Goal: Transaction & Acquisition: Book appointment/travel/reservation

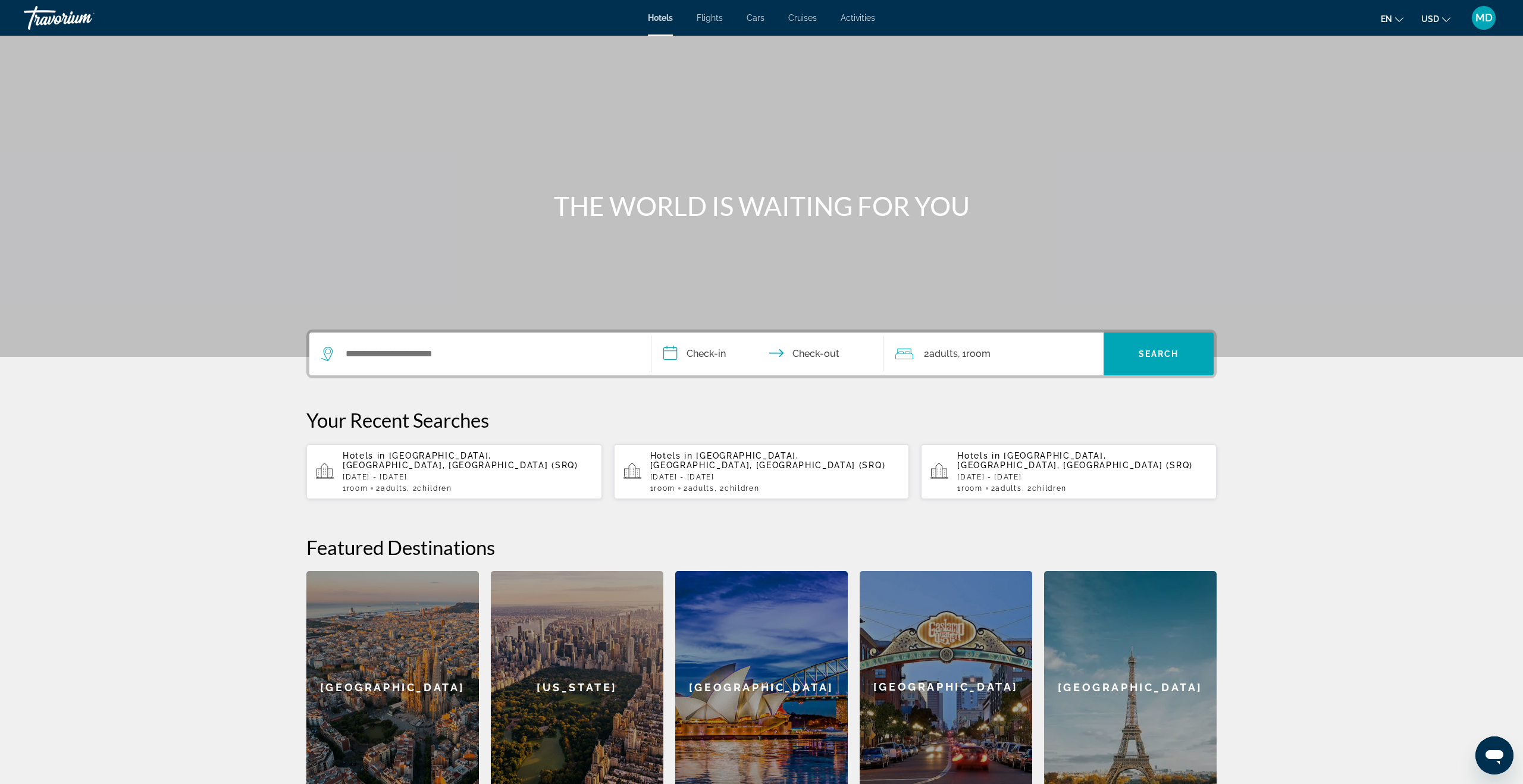
scroll to position [3, 0]
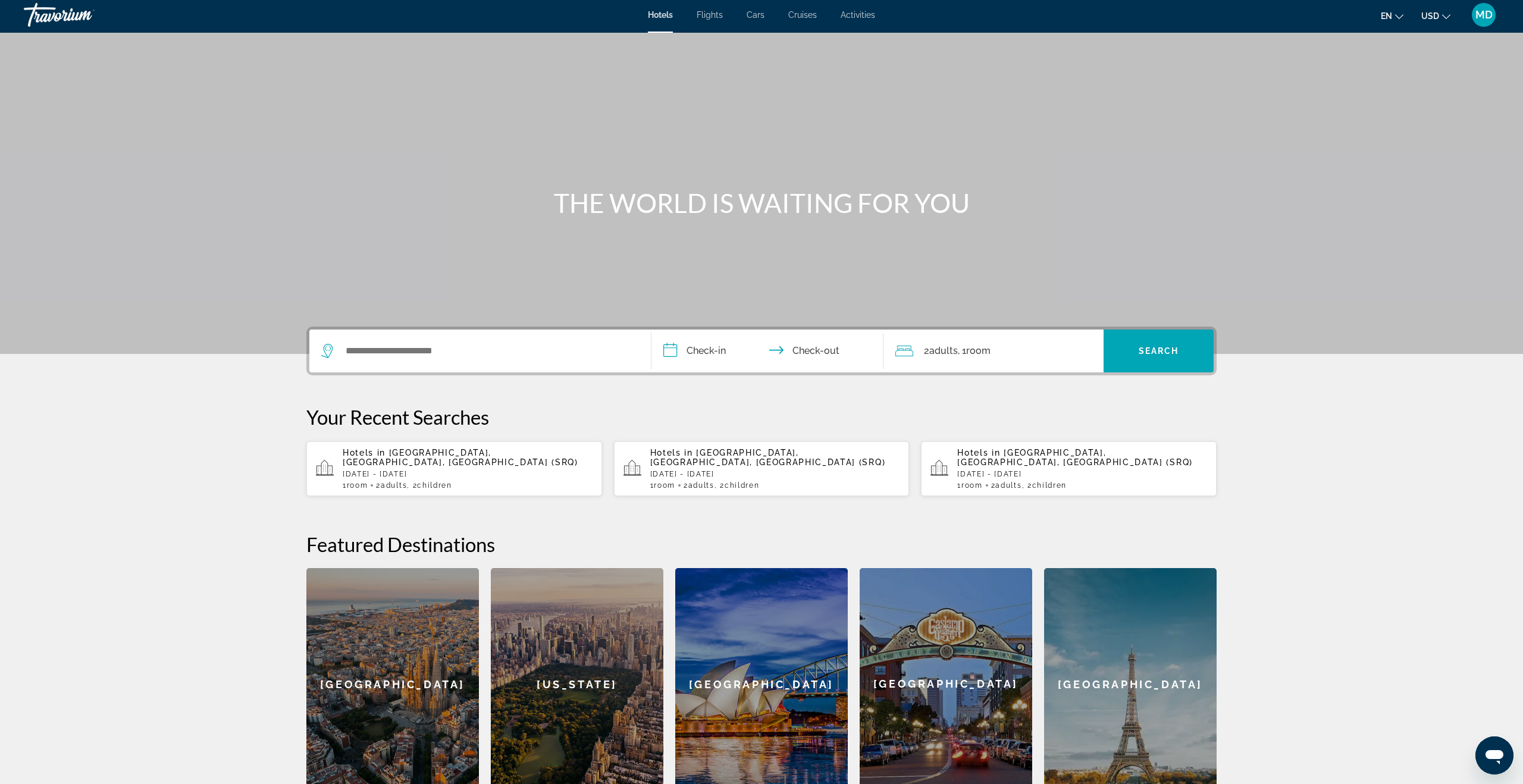
click at [711, 14] on span "Flights" at bounding box center [710, 15] width 27 height 10
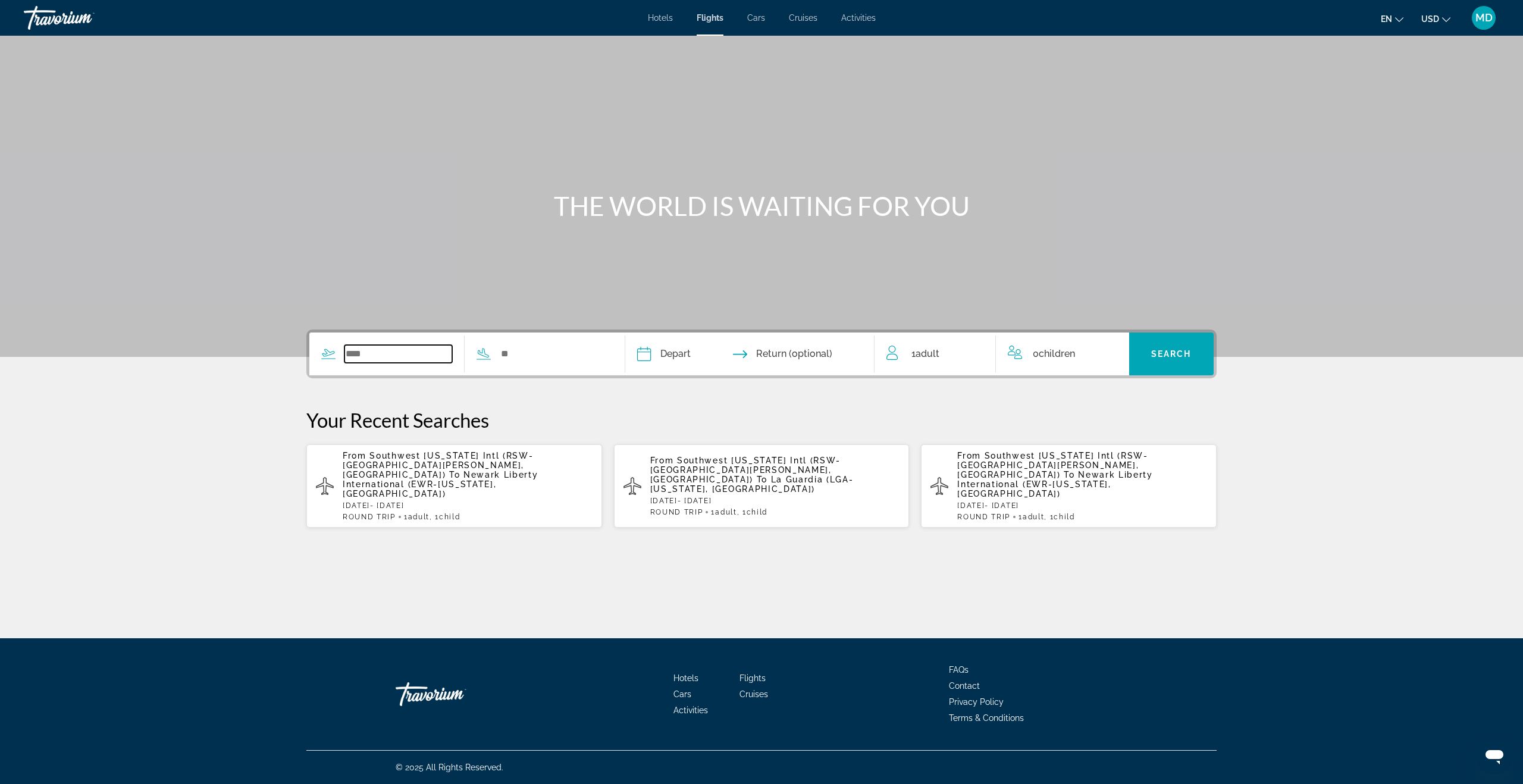
click at [407, 353] on input "Search widget" at bounding box center [398, 354] width 108 height 18
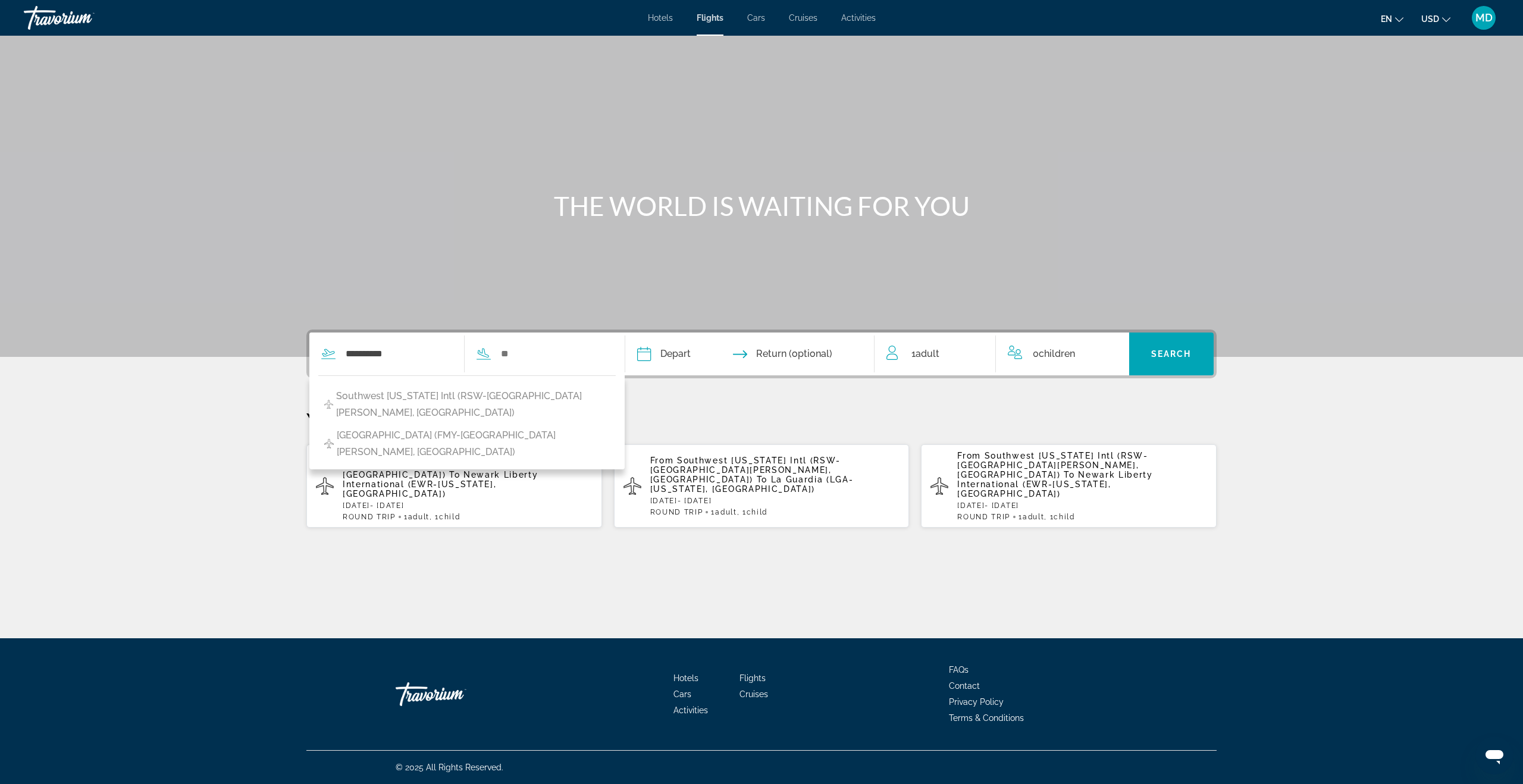
click at [419, 401] on span "Southwest [US_STATE] Intl (RSW-[GEOGRAPHIC_DATA][PERSON_NAME], [GEOGRAPHIC_DATA…" at bounding box center [473, 404] width 274 height 33
type input "**********"
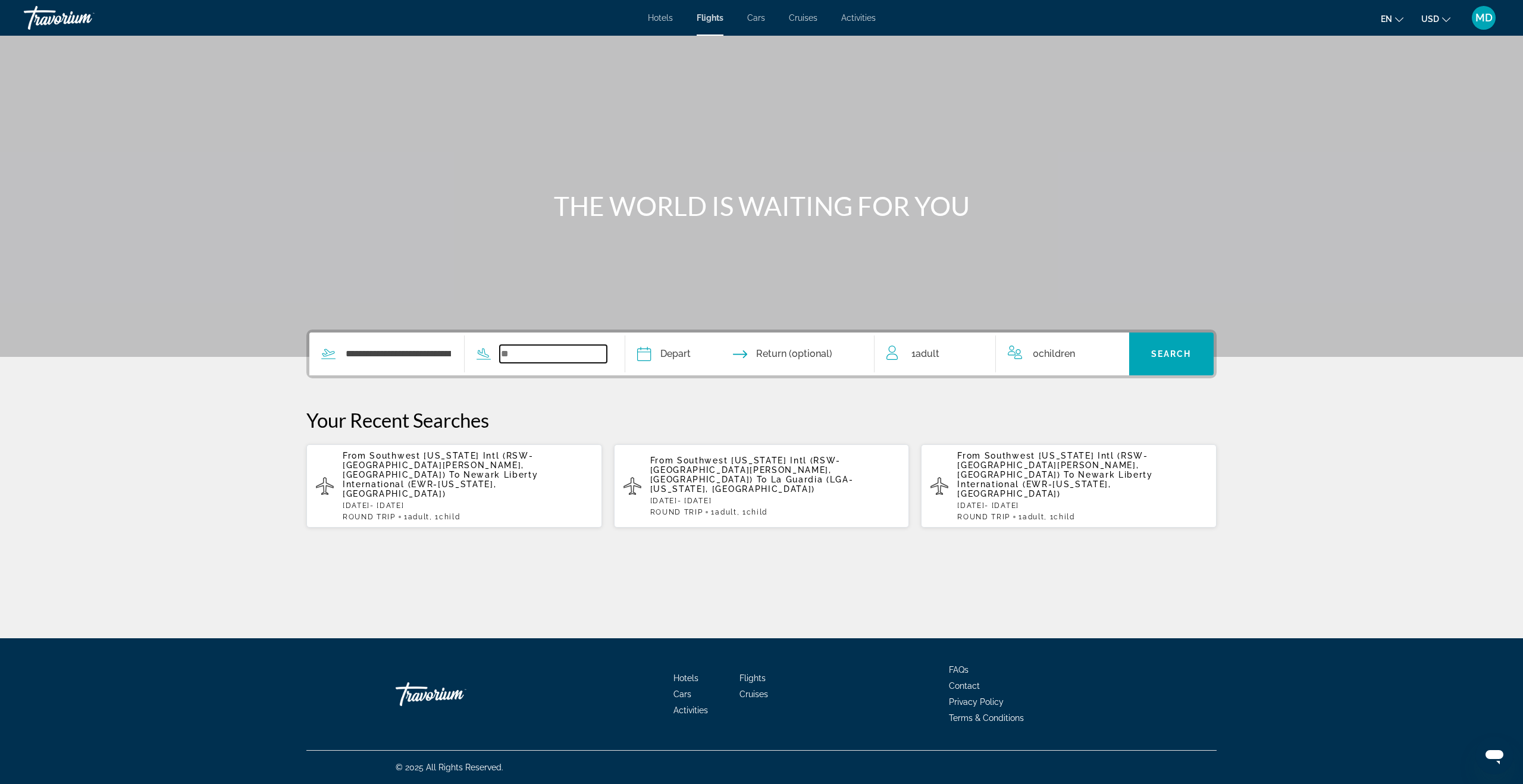
click at [516, 351] on input "Search widget" at bounding box center [554, 354] width 108 height 18
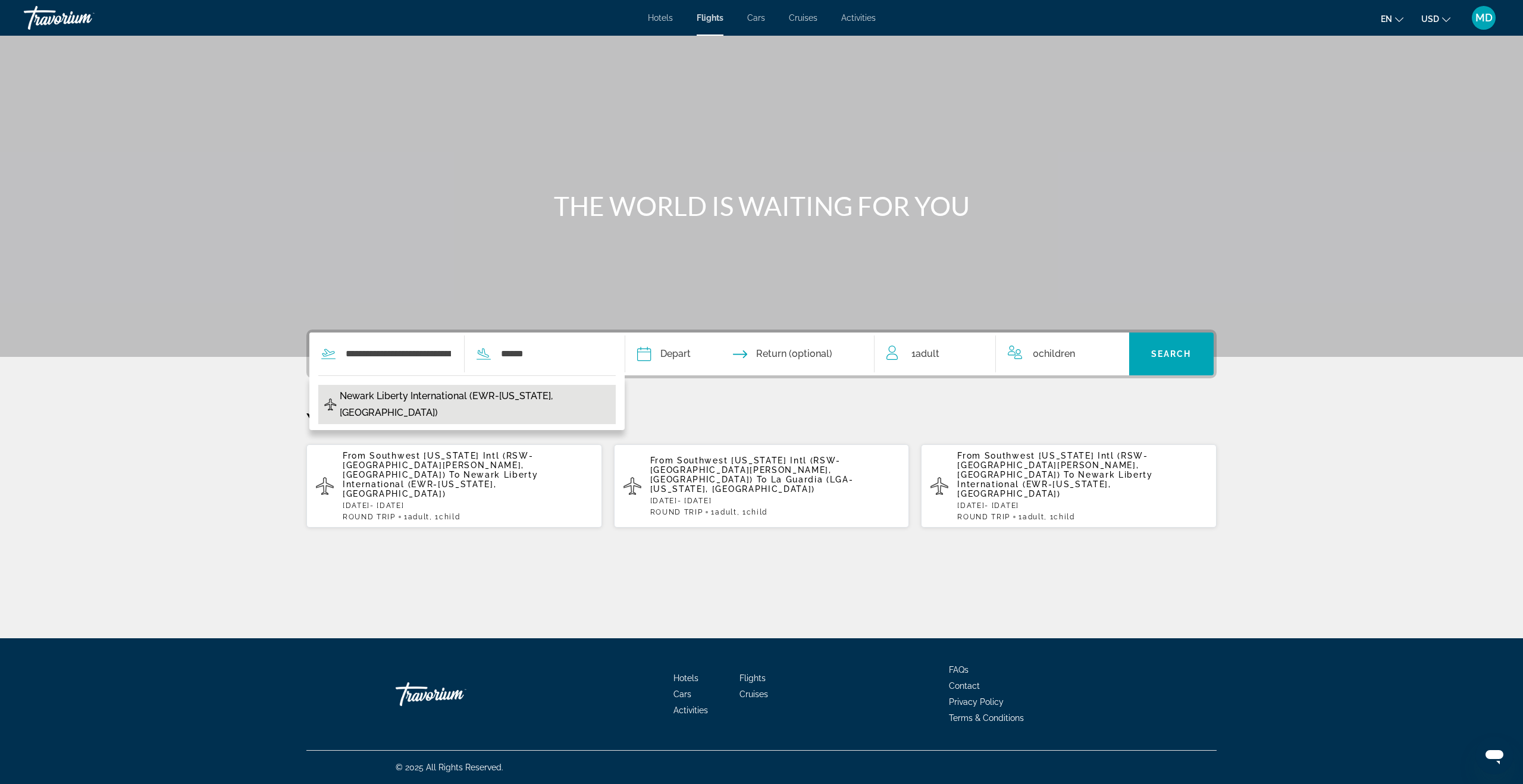
drag, startPoint x: 501, startPoint y: 395, endPoint x: 513, endPoint y: 394, distance: 12.0
click at [501, 395] on span "Newark Liberty International (EWR-[US_STATE], [GEOGRAPHIC_DATA])" at bounding box center [475, 404] width 271 height 33
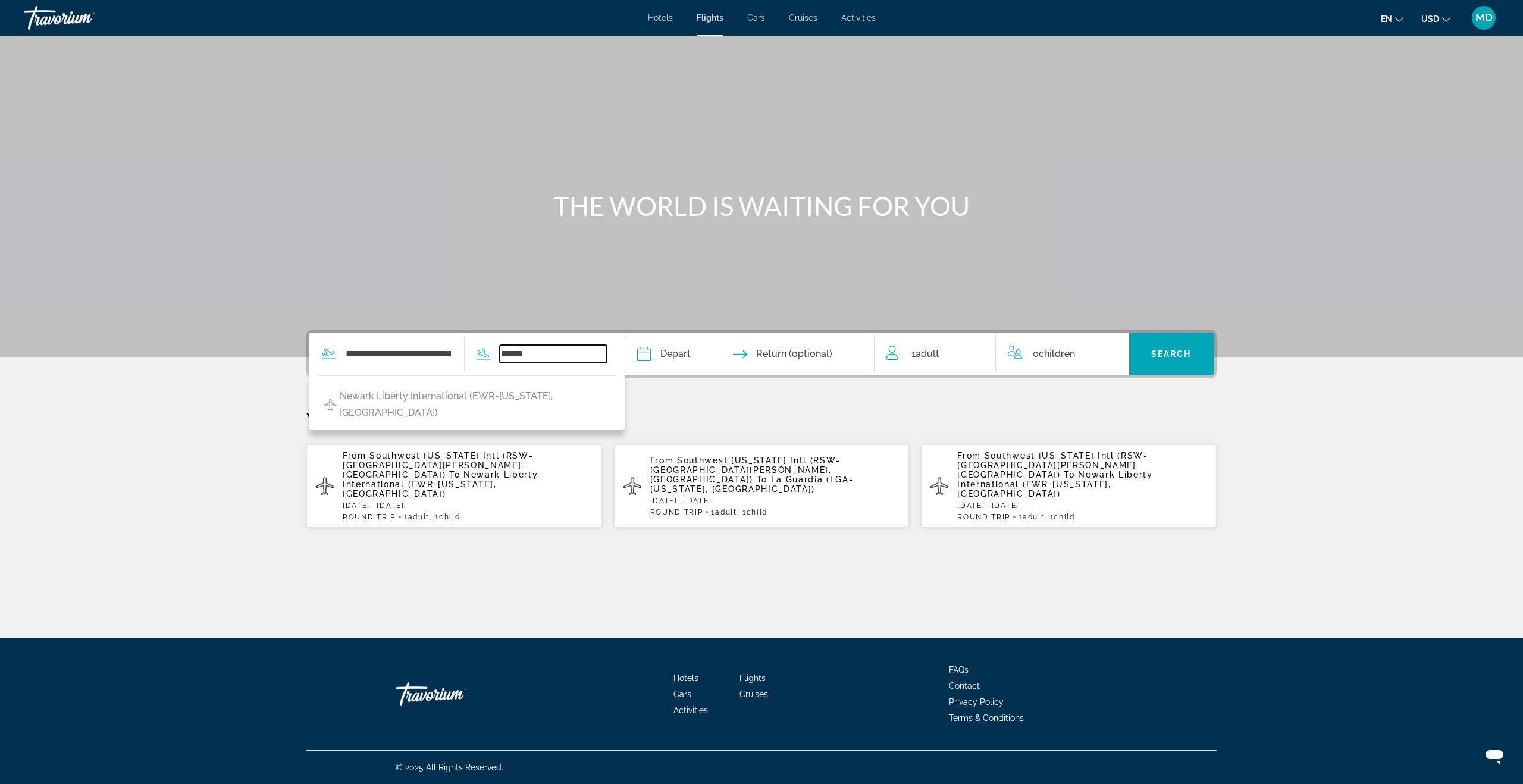
type input "**********"
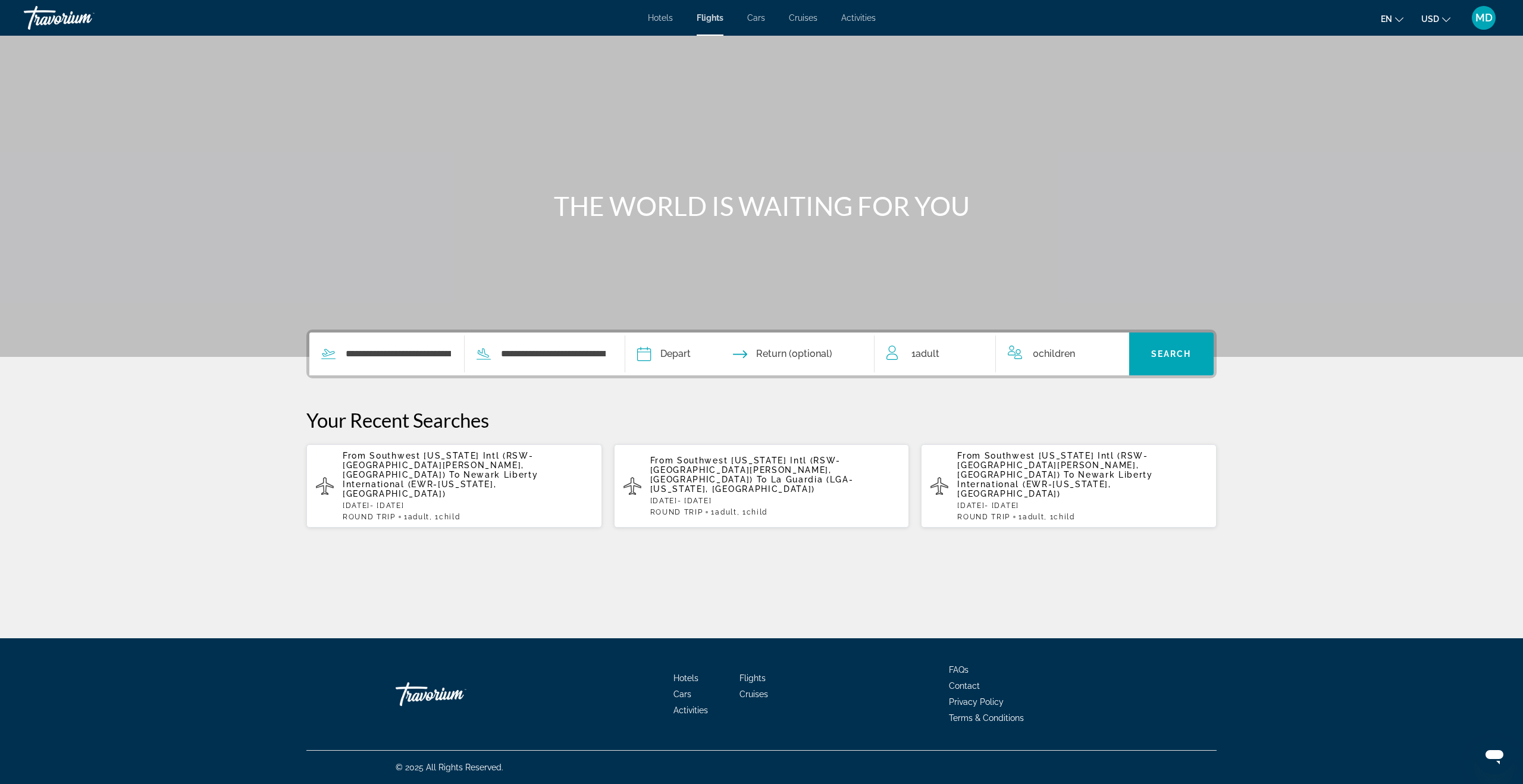
click at [686, 355] on input "Depart date" at bounding box center [695, 356] width 123 height 46
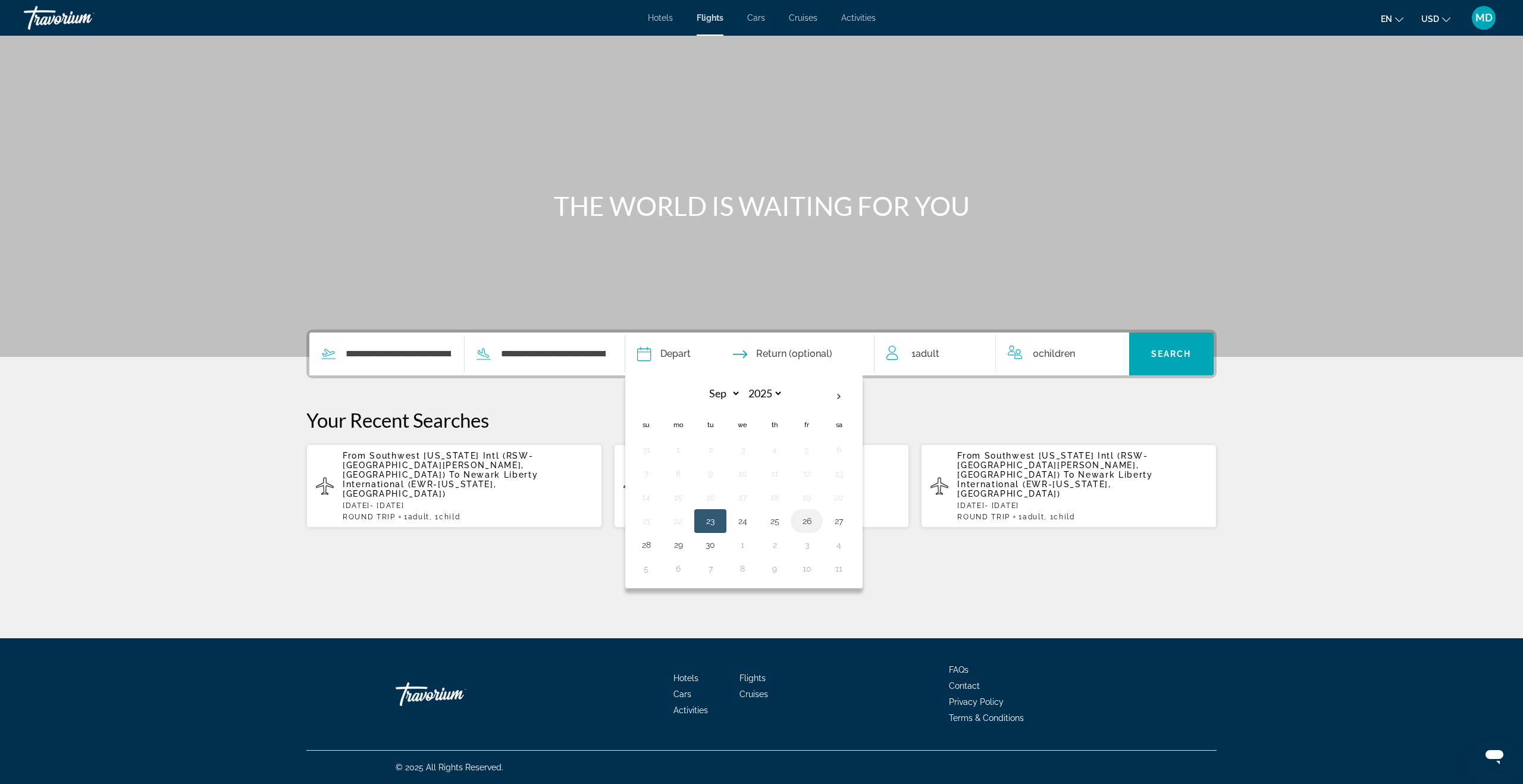
click at [809, 520] on button "26" at bounding box center [807, 520] width 19 height 17
type input "**********"
select select "*"
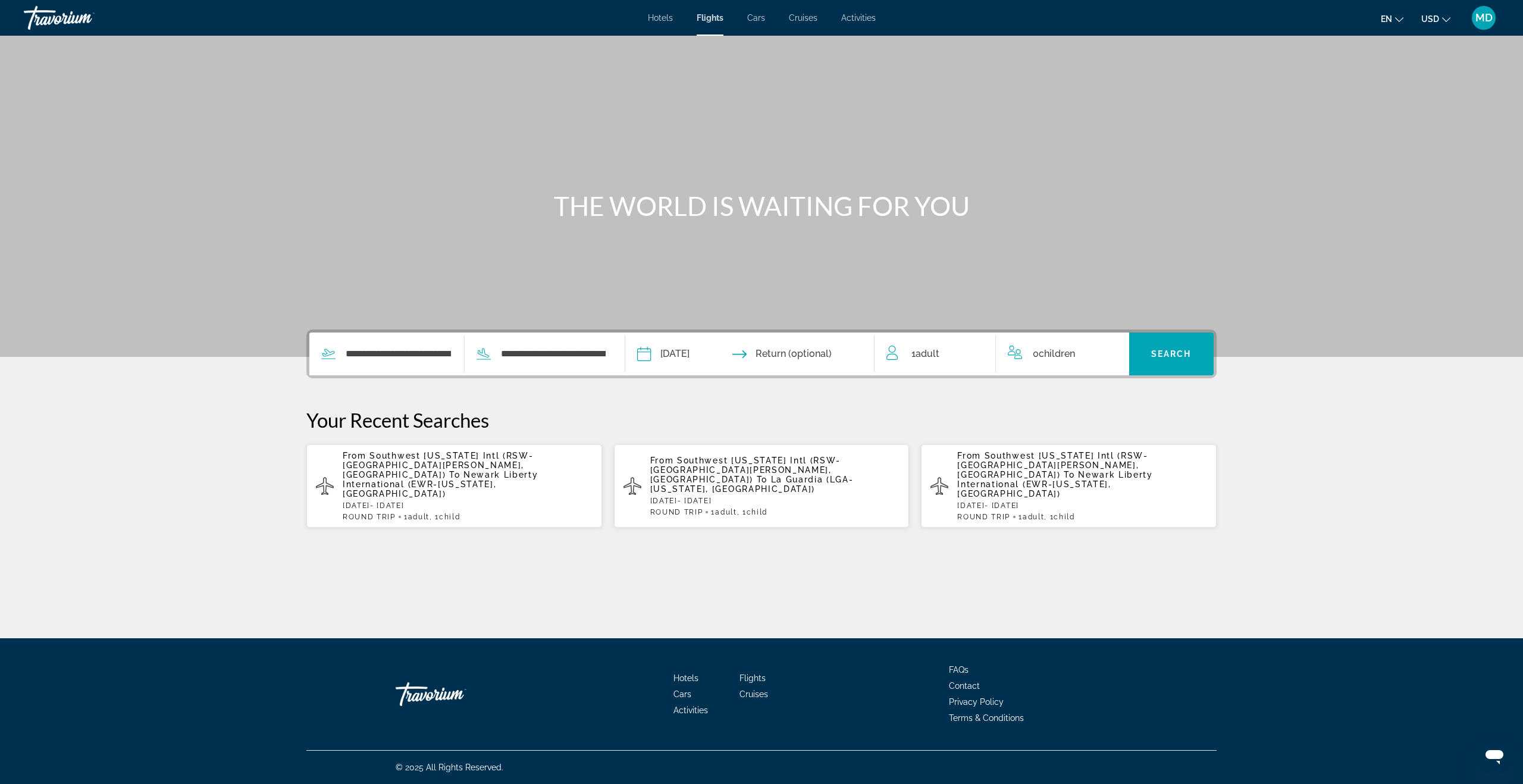
click at [810, 352] on input "Return date" at bounding box center [817, 356] width 123 height 46
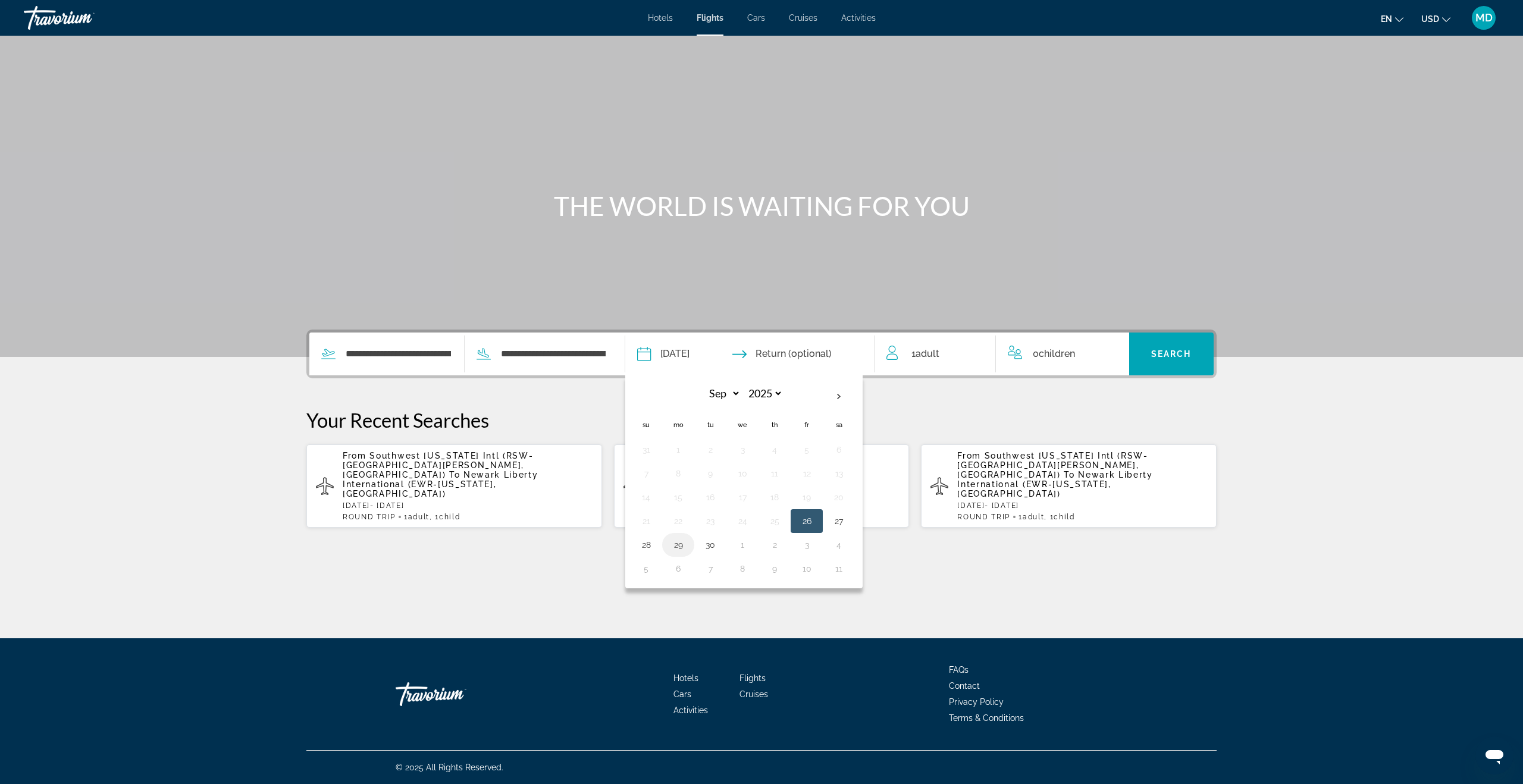
click at [677, 543] on button "29" at bounding box center [678, 545] width 19 height 17
type input "**********"
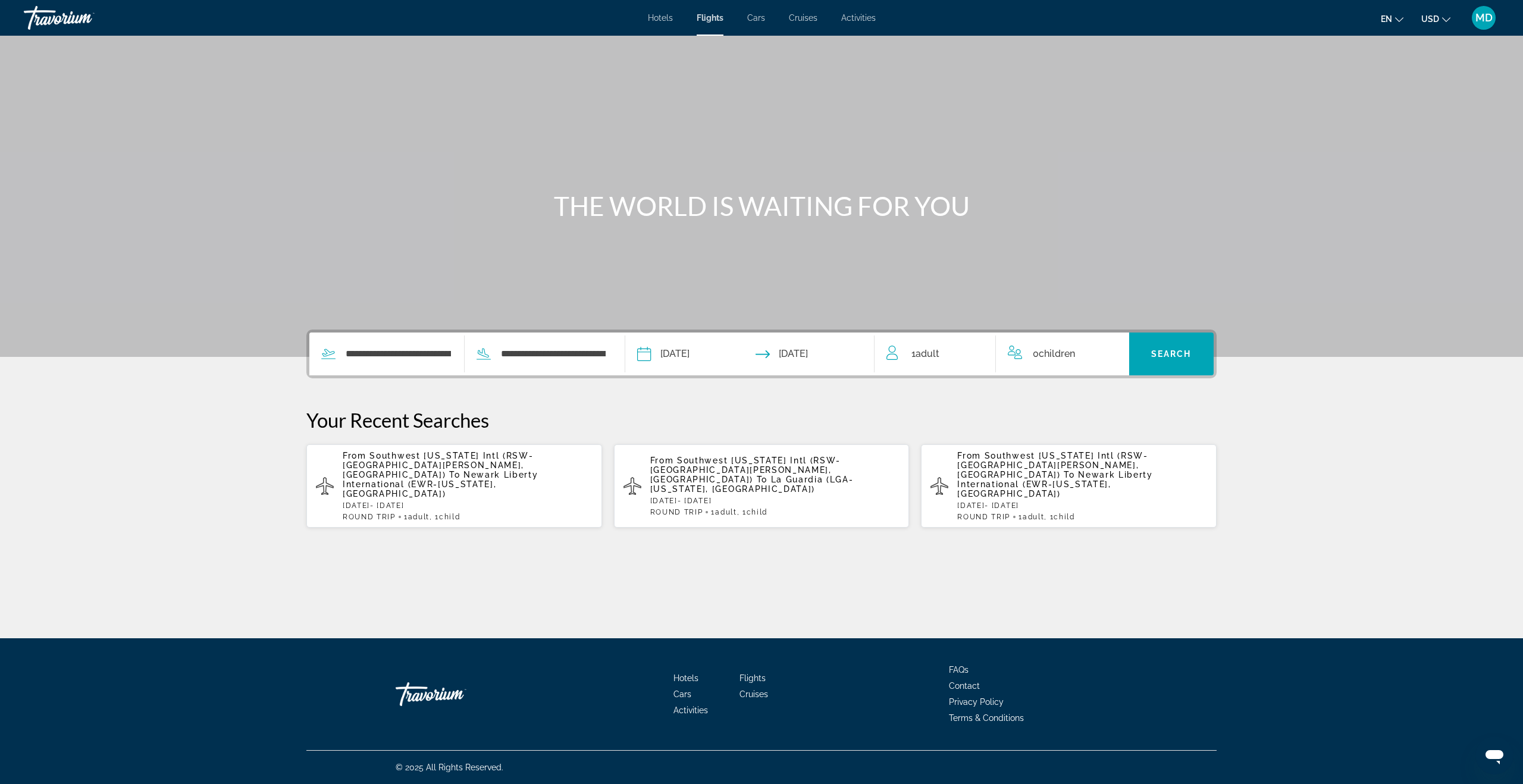
click at [1086, 350] on div "0 Child Children" at bounding box center [1063, 353] width 110 height 17
click at [1108, 349] on icon "Increment children" at bounding box center [1112, 351] width 11 height 14
click at [1101, 398] on icon "Travelers: 1 adult, 1 child" at bounding box center [1105, 398] width 14 height 14
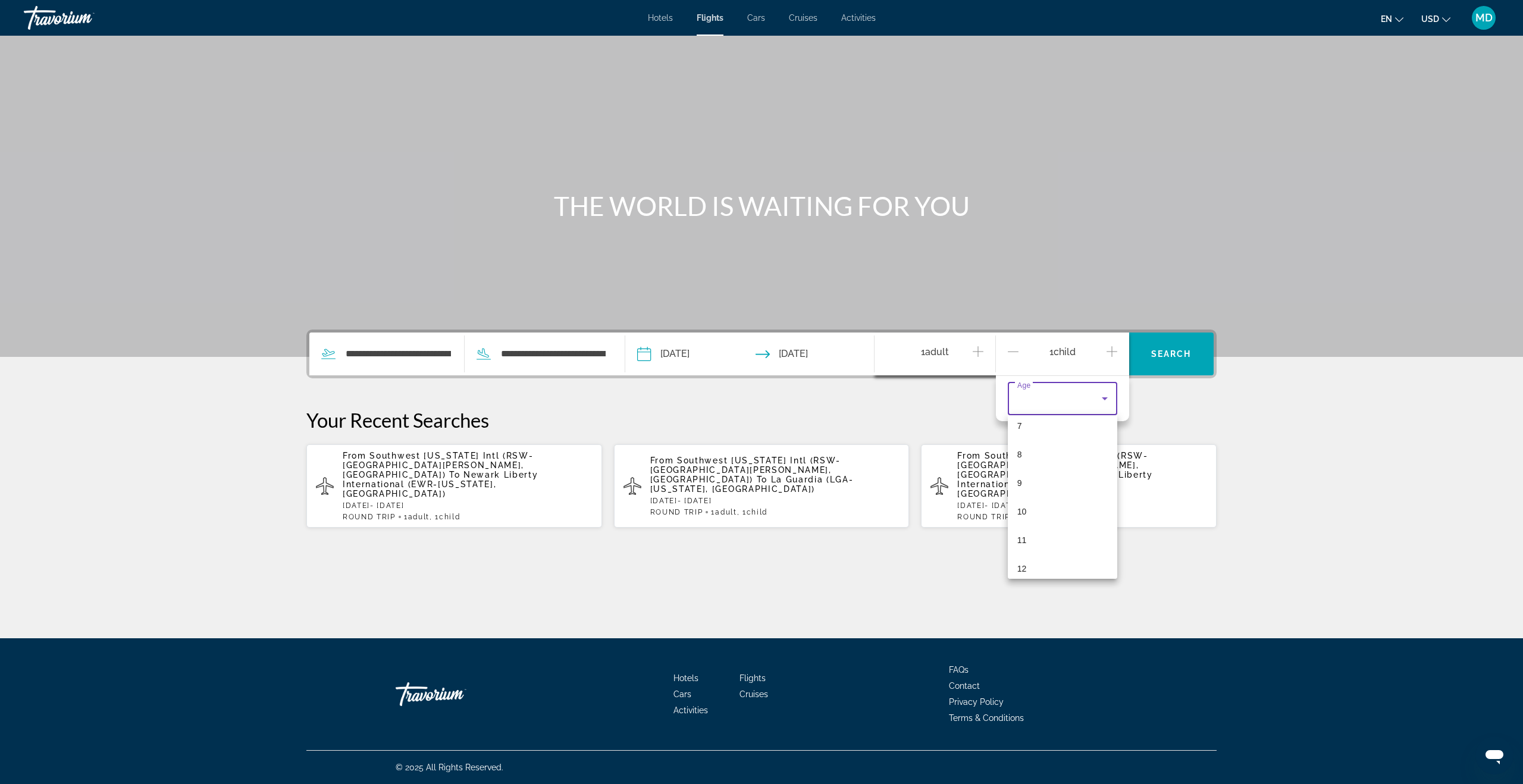
scroll to position [213, 0]
click at [1069, 568] on mat-option "12" at bounding box center [1063, 563] width 110 height 29
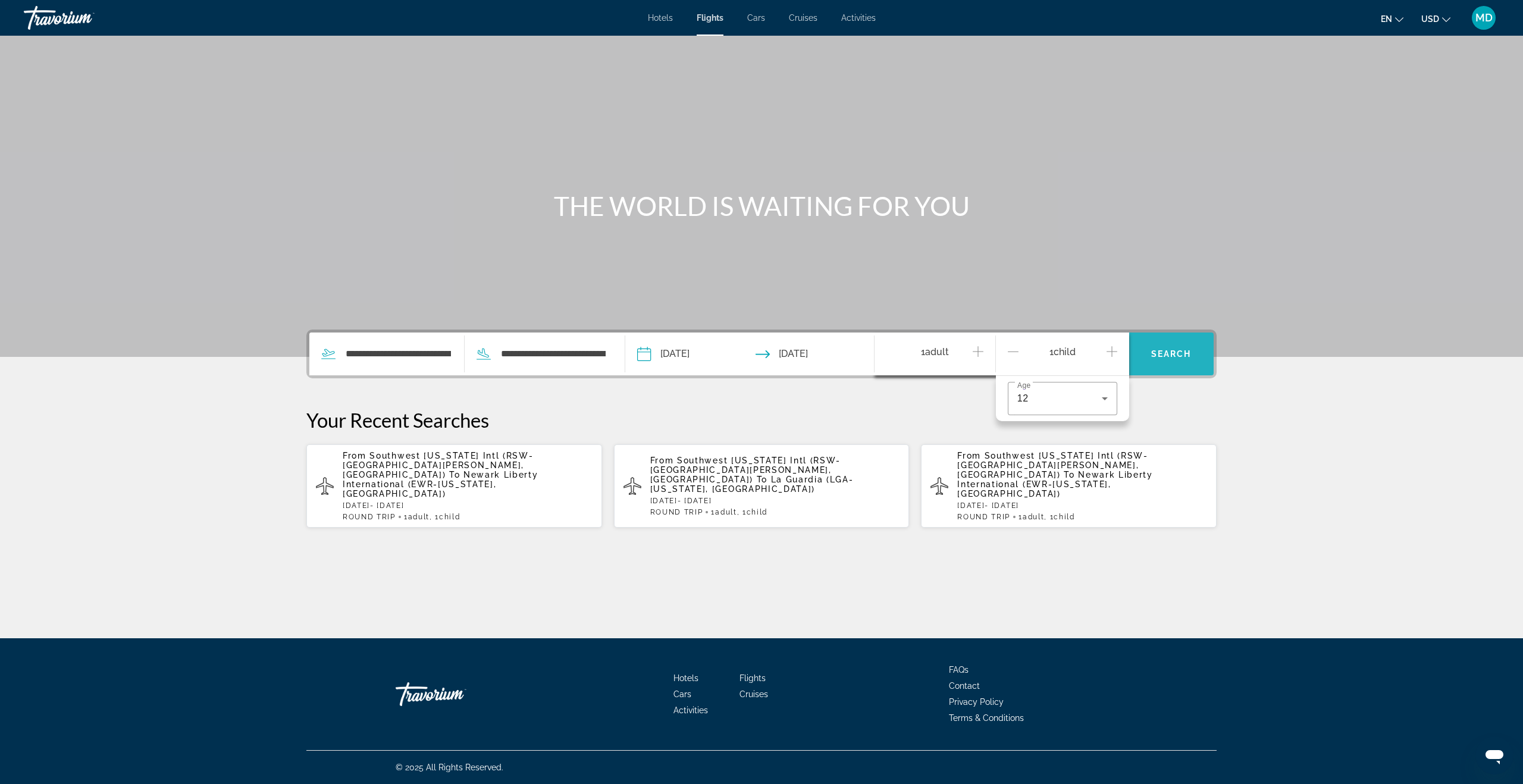
click at [1155, 345] on span "Search widget" at bounding box center [1172, 353] width 85 height 29
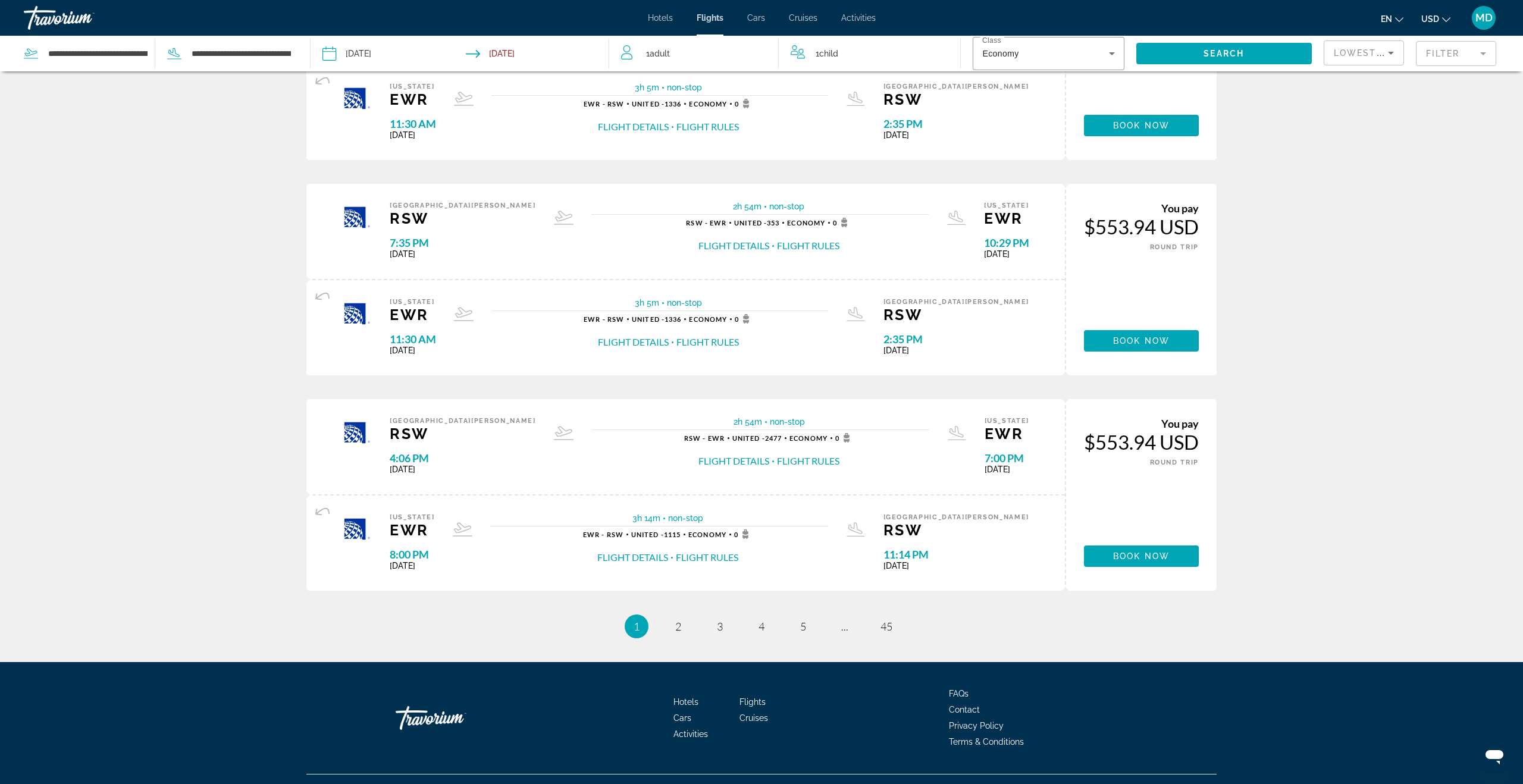
scroll to position [814, 0]
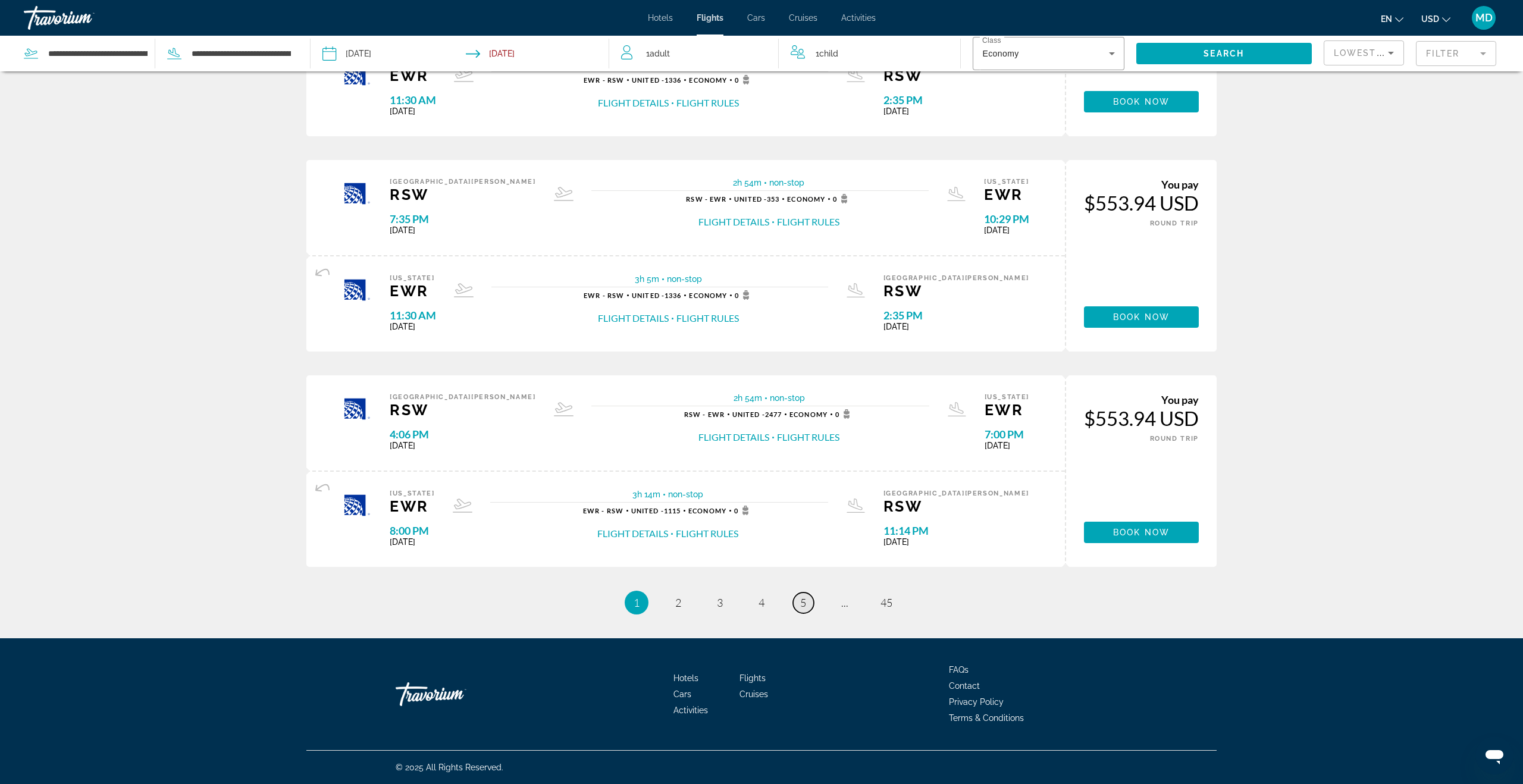
click at [803, 602] on span "5" at bounding box center [803, 603] width 6 height 13
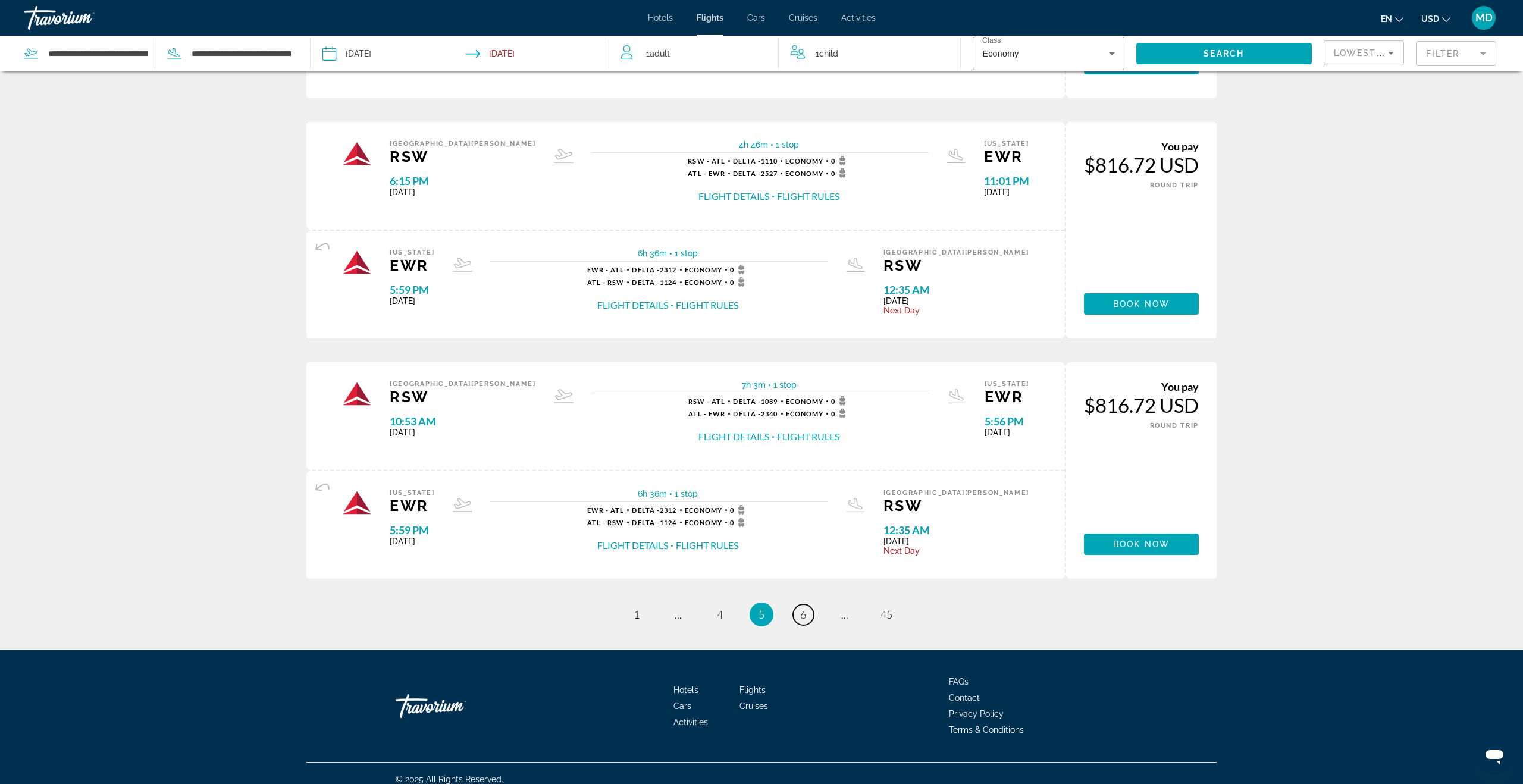
scroll to position [941, 0]
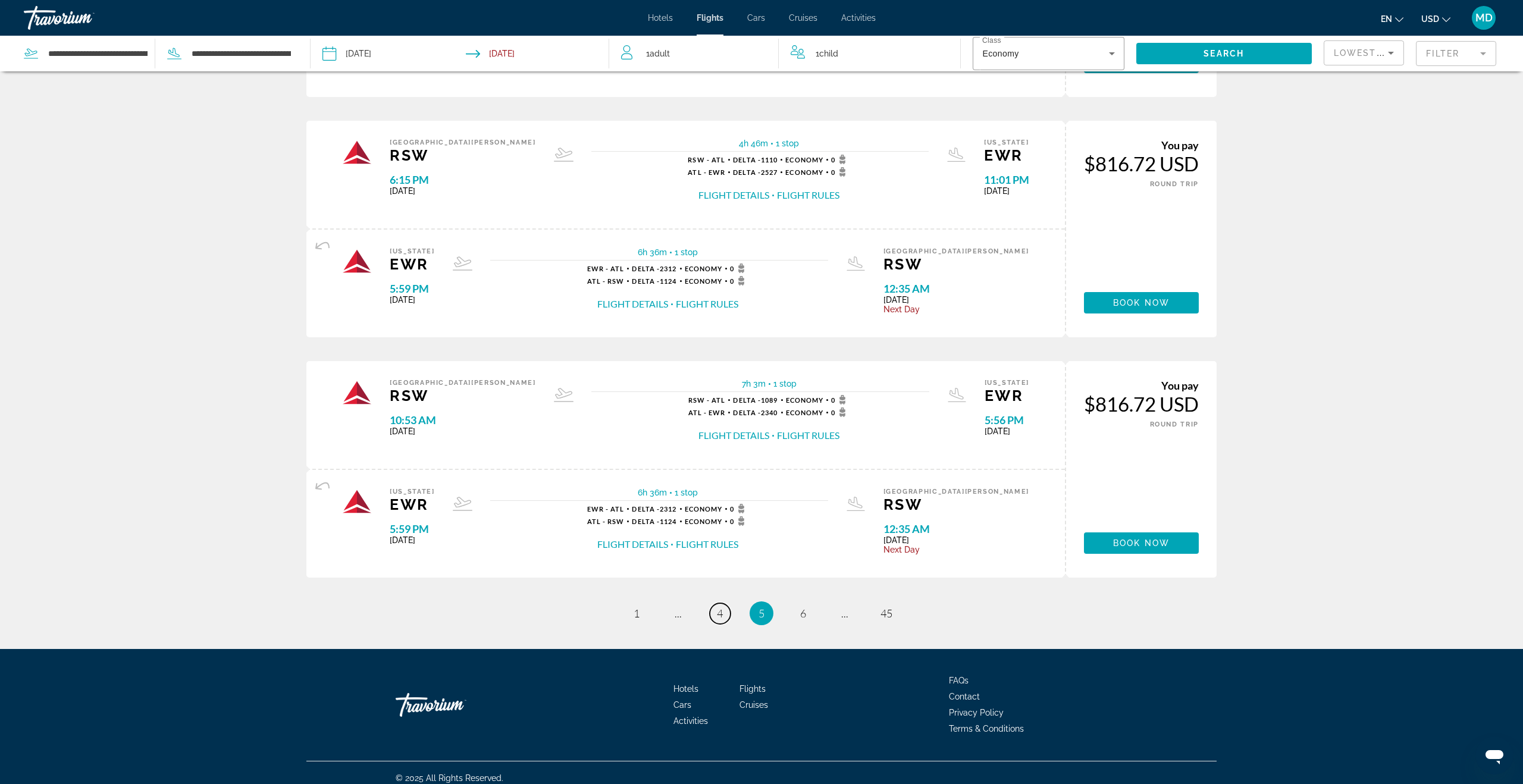
click at [720, 612] on span "4" at bounding box center [720, 613] width 6 height 13
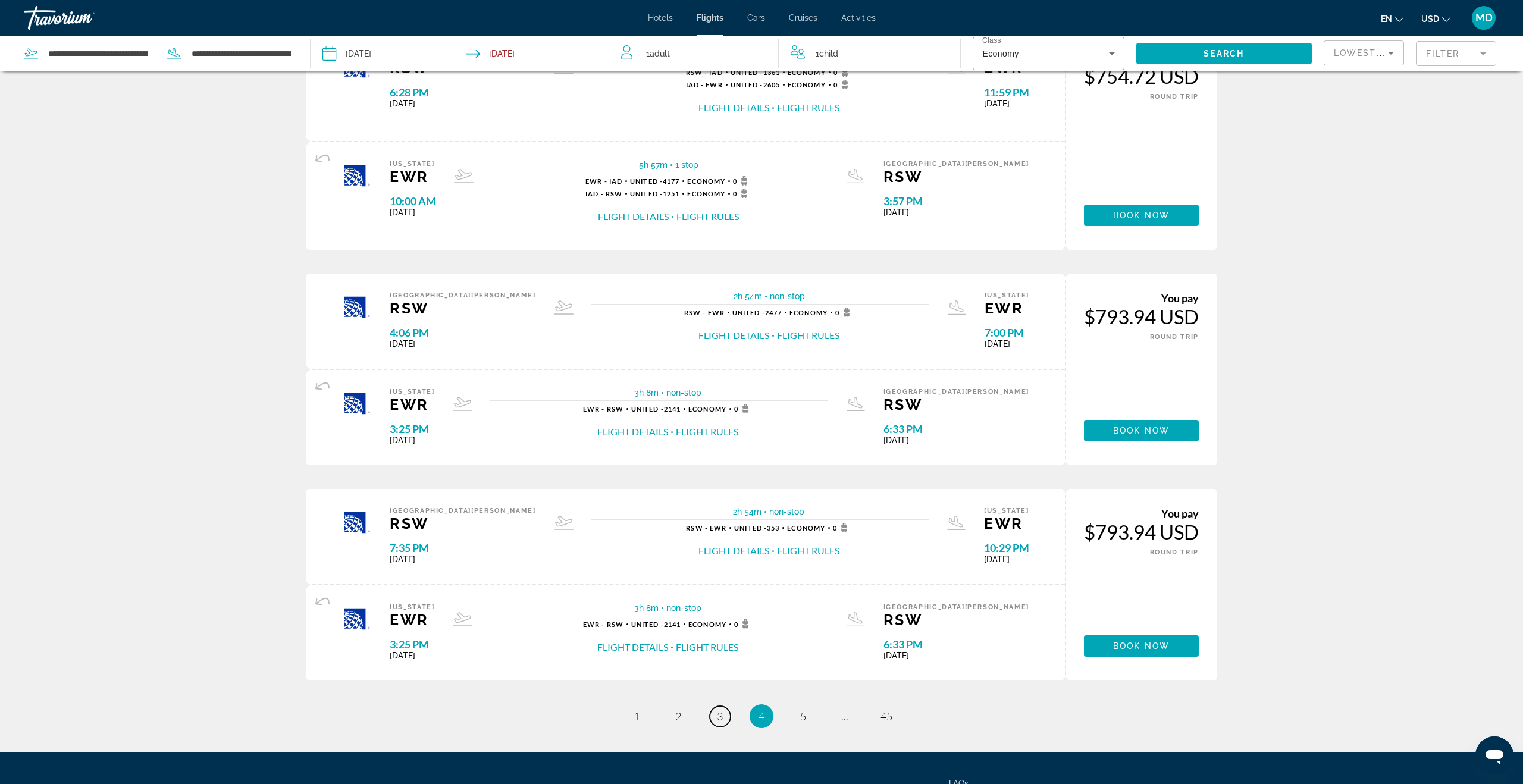
scroll to position [864, 0]
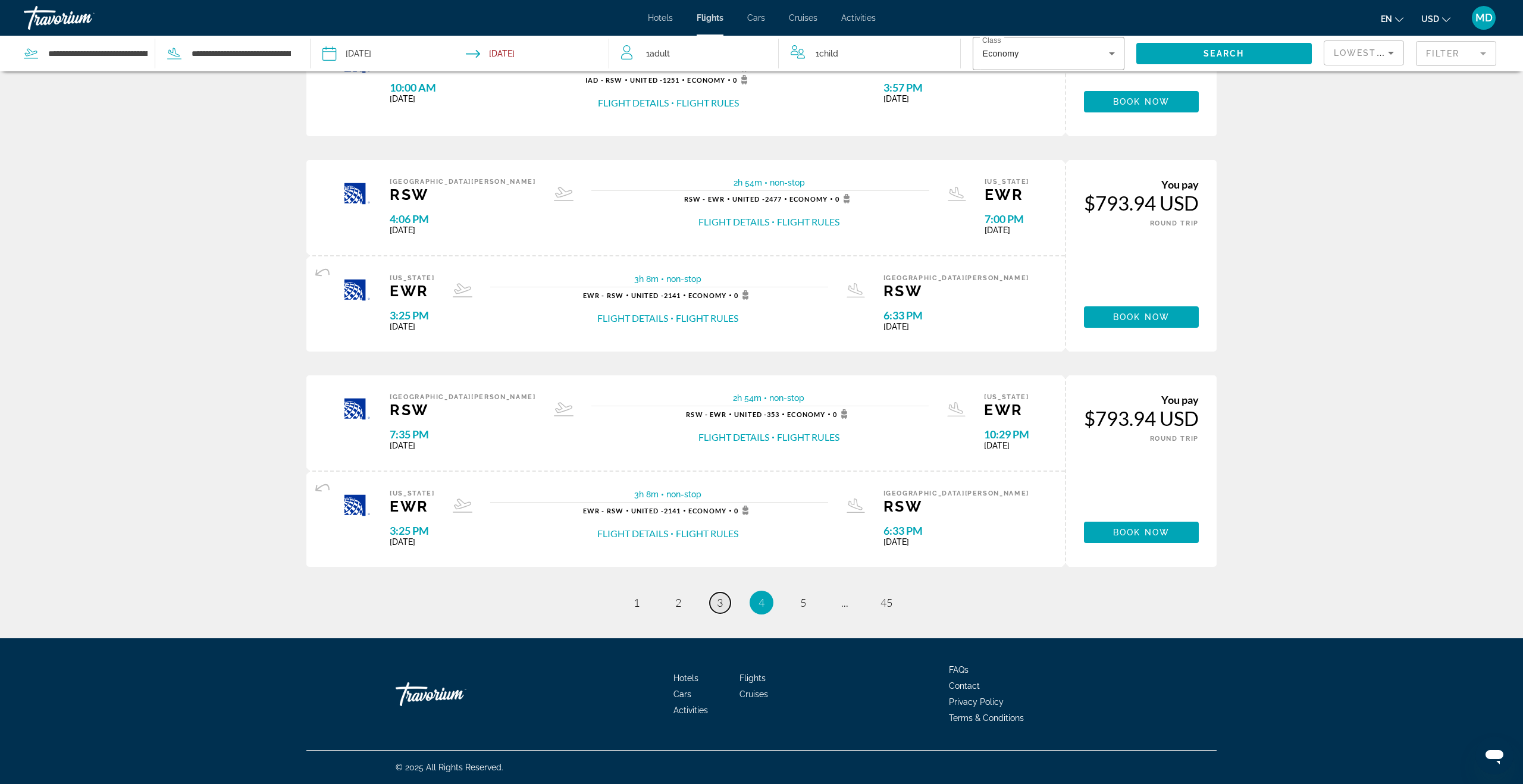
click at [714, 603] on link "page 3" at bounding box center [720, 603] width 21 height 21
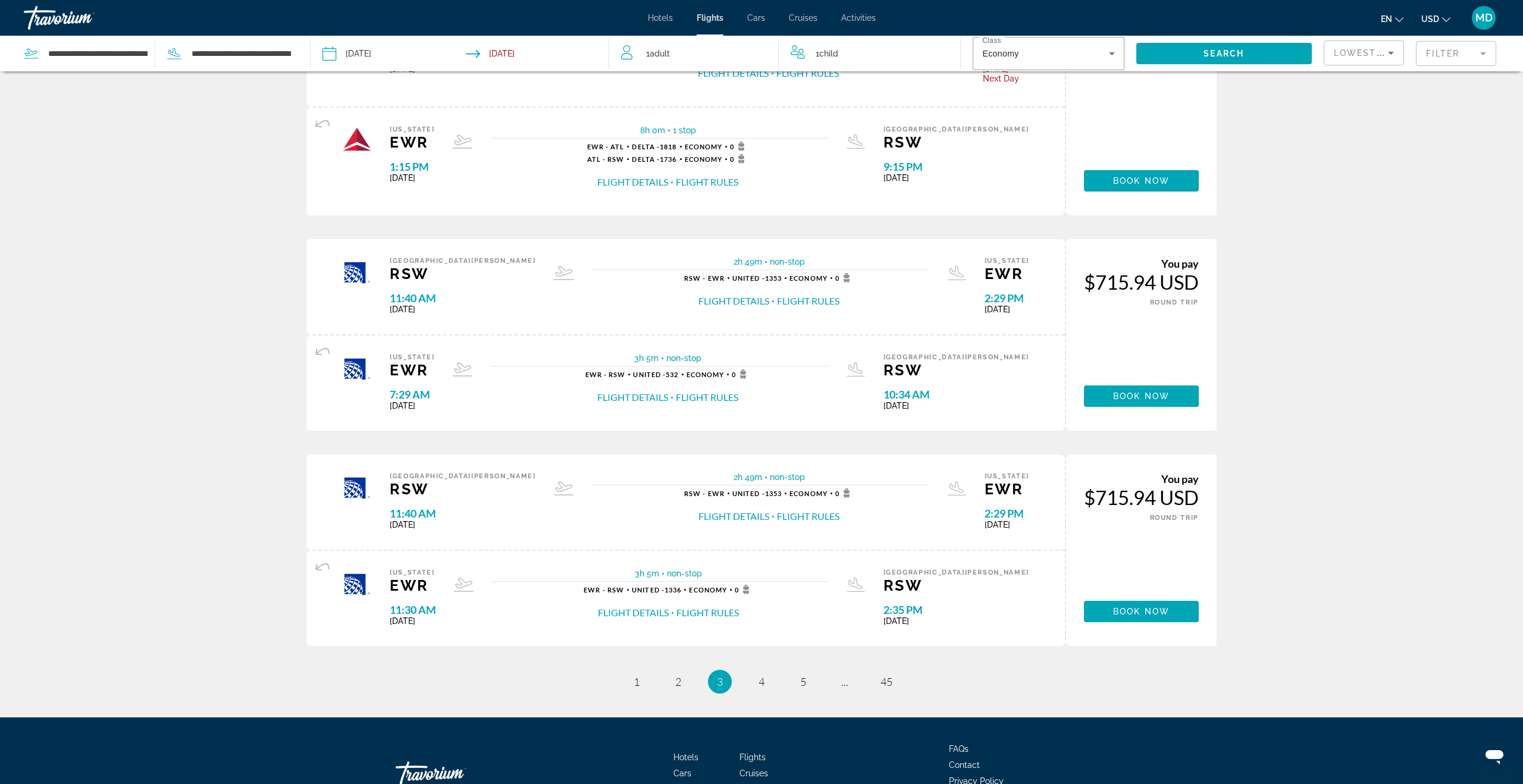
scroll to position [838, 0]
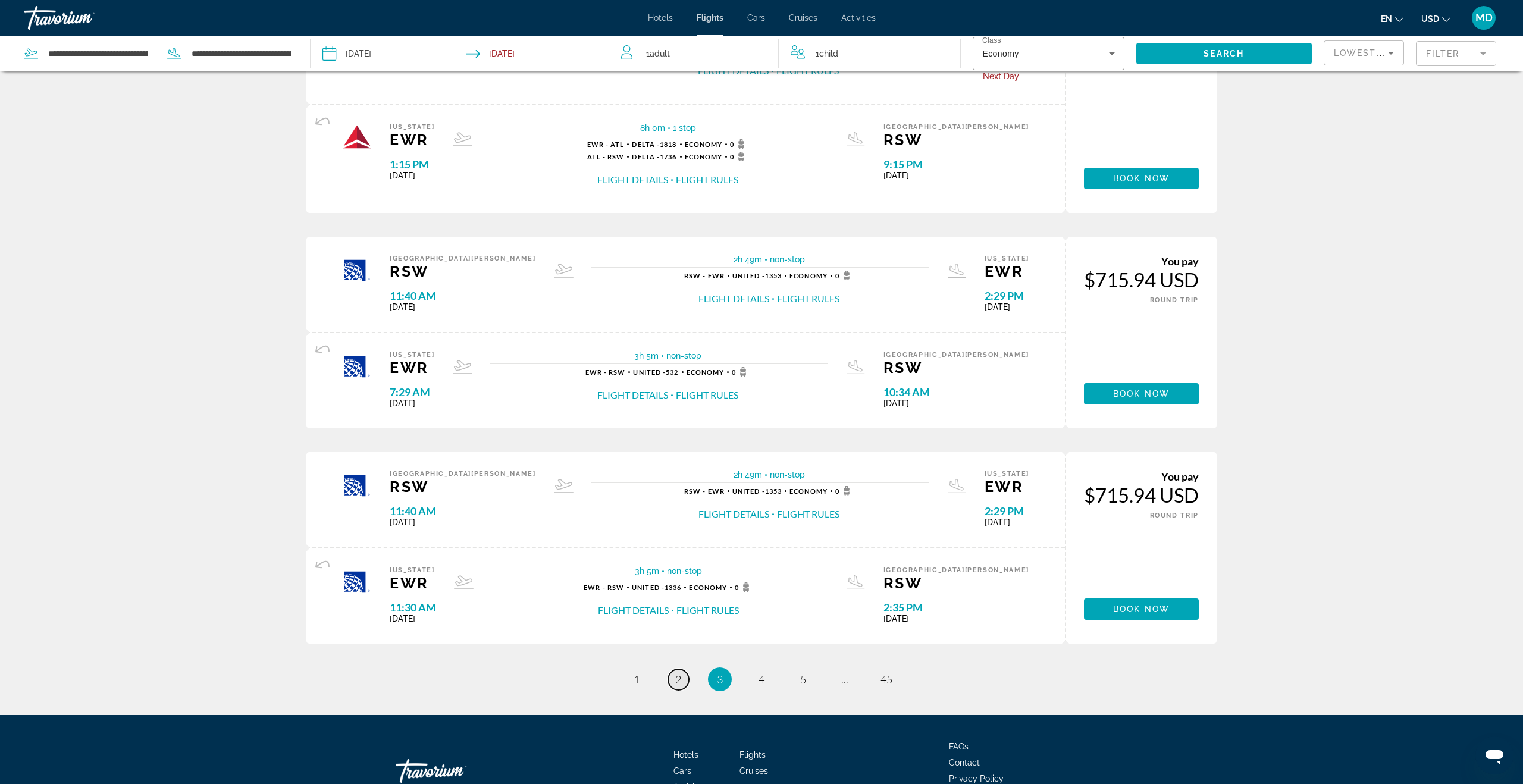
click at [676, 679] on span "2" at bounding box center [678, 679] width 6 height 13
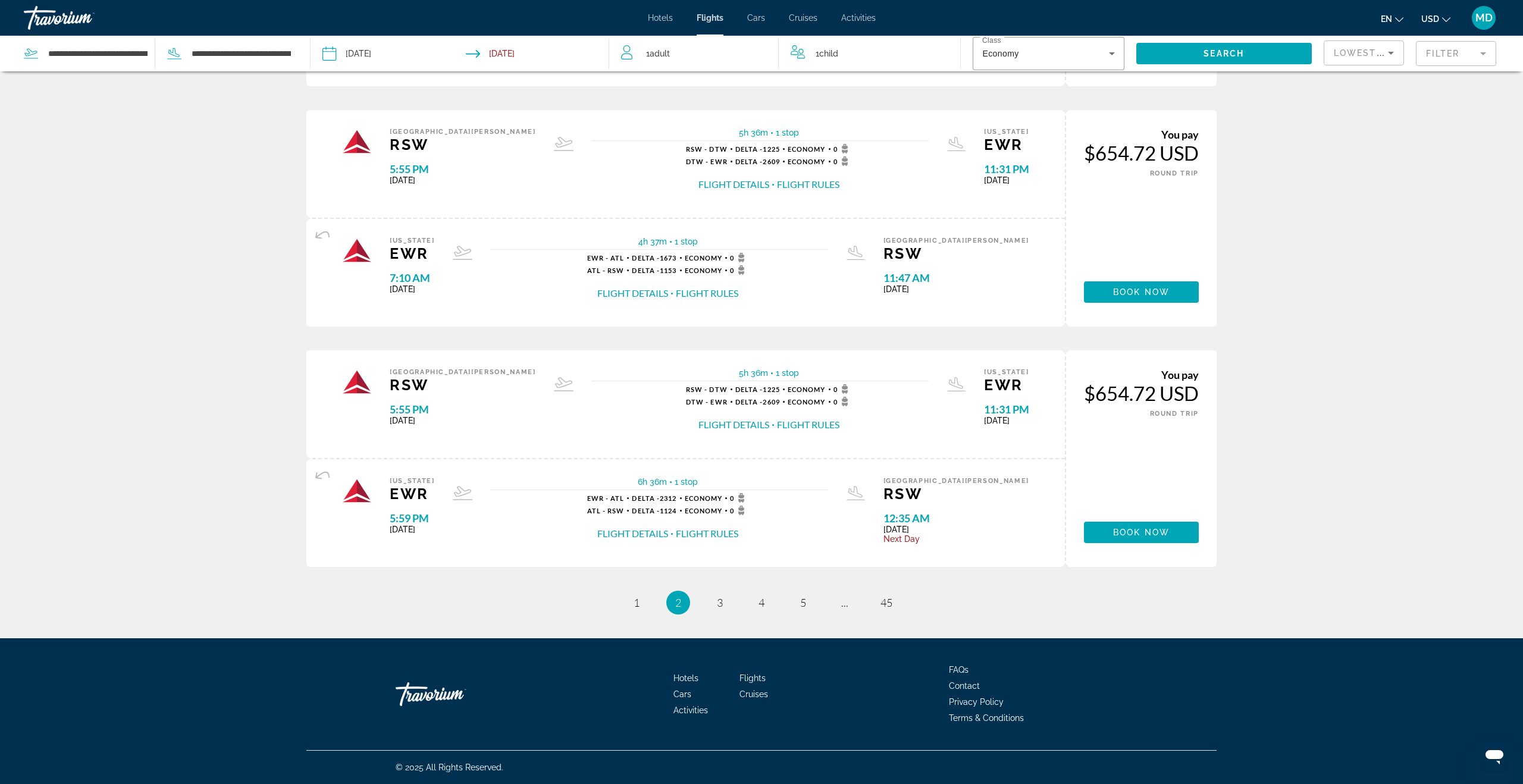
scroll to position [899, 0]
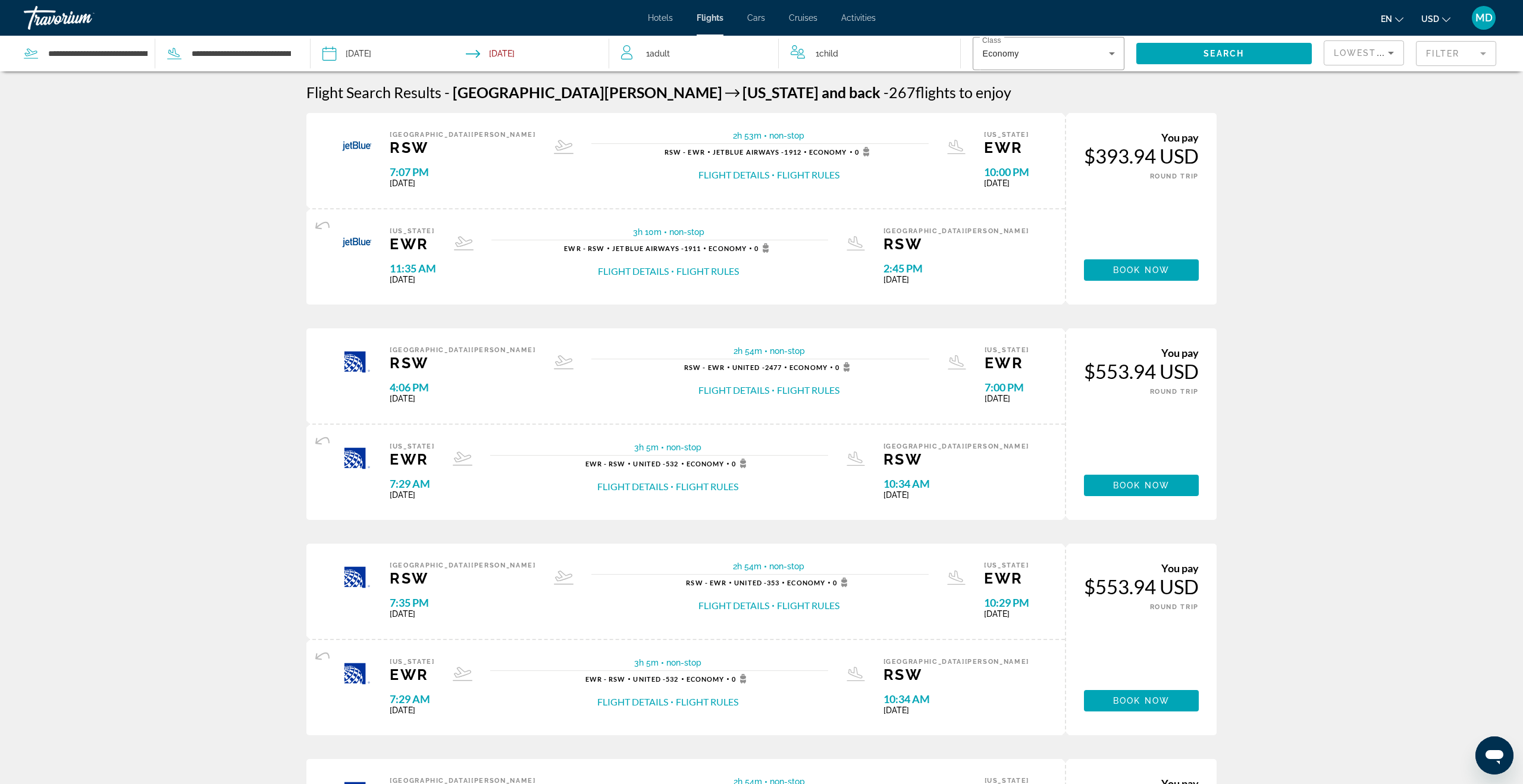
click at [359, 54] on input "Depart date: Sep 26, 2025" at bounding box center [393, 54] width 148 height 39
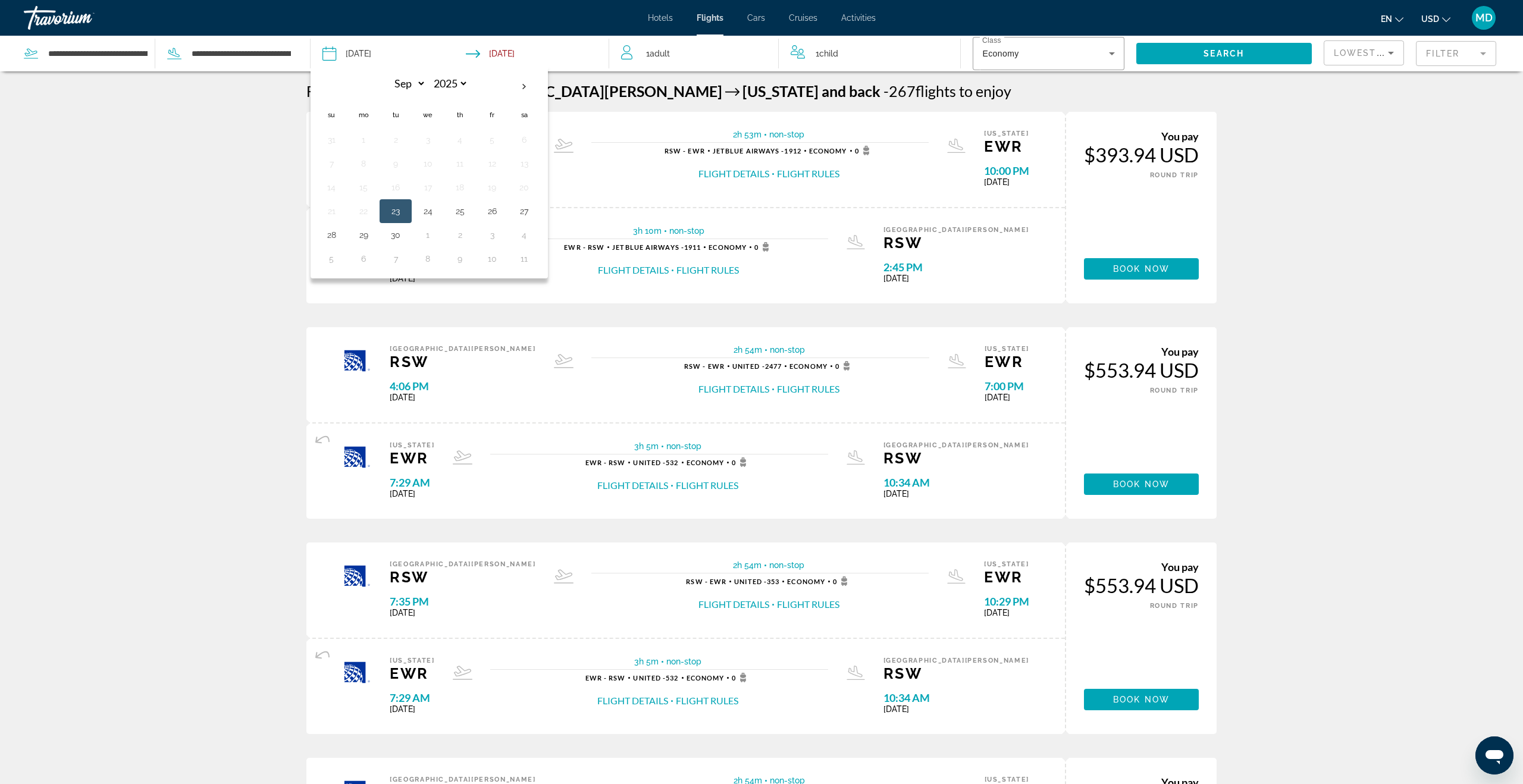
scroll to position [4, 0]
